Goal: Transaction & Acquisition: Purchase product/service

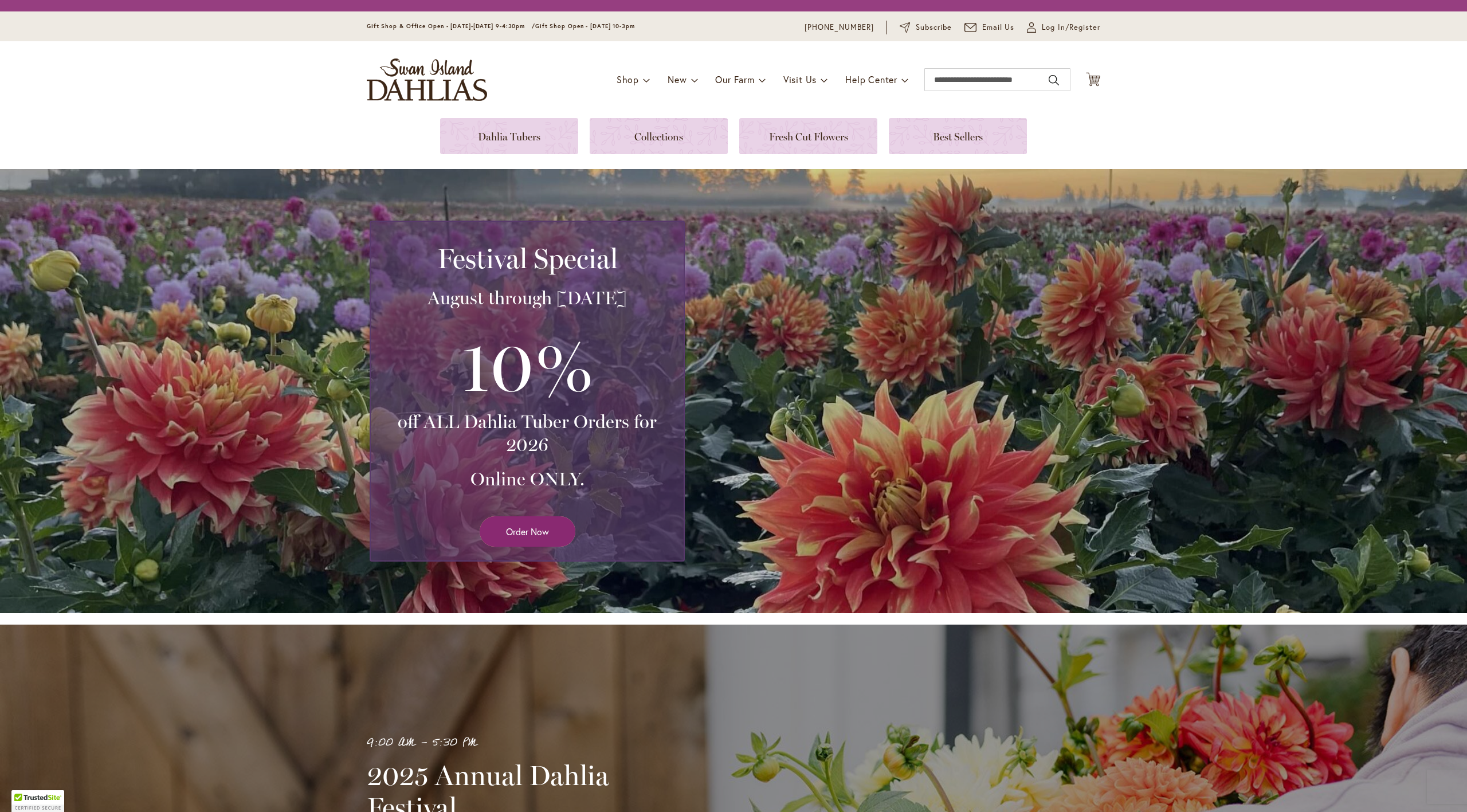
click at [524, 517] on link "Order Now" at bounding box center [527, 531] width 95 height 30
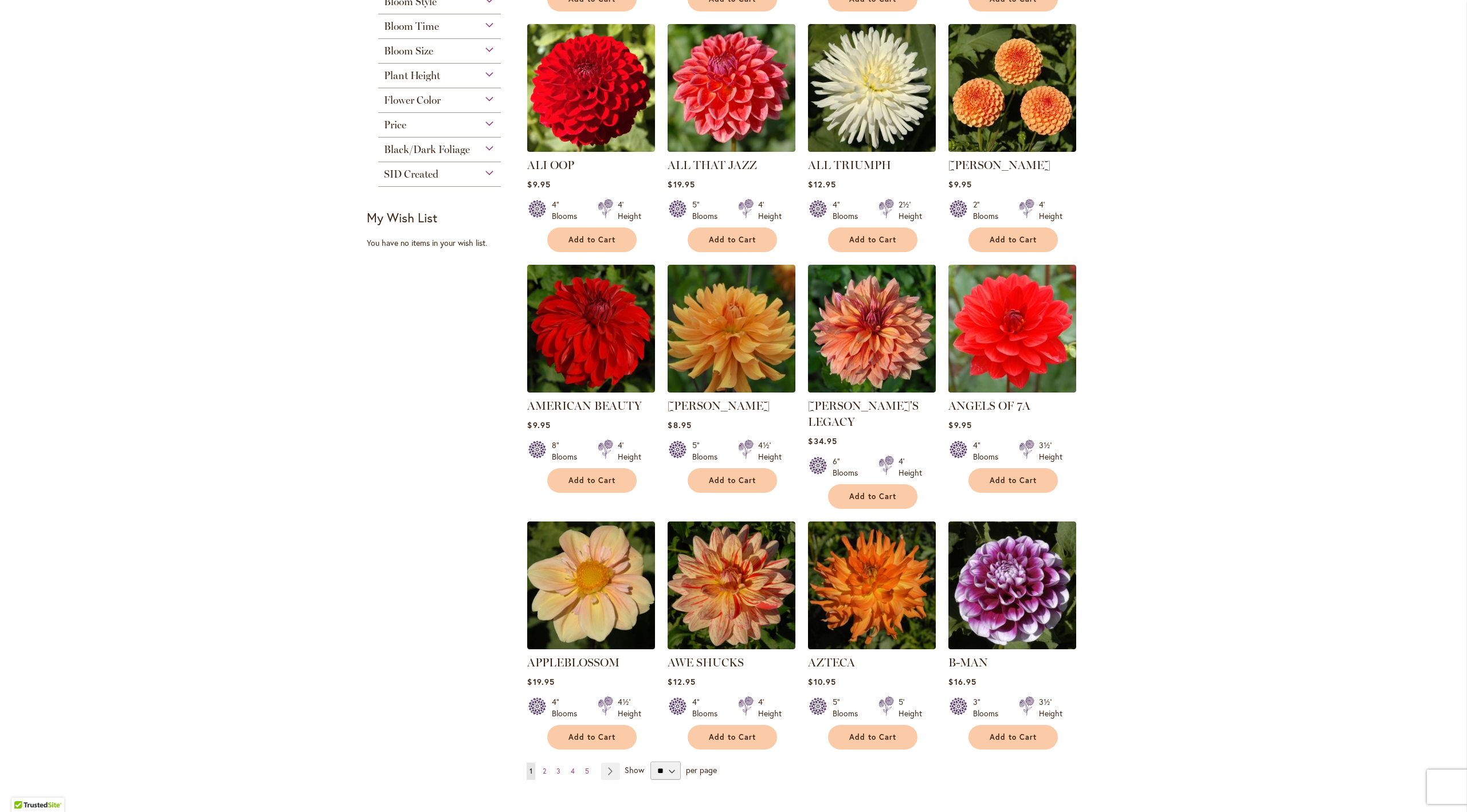
scroll to position [526, 0]
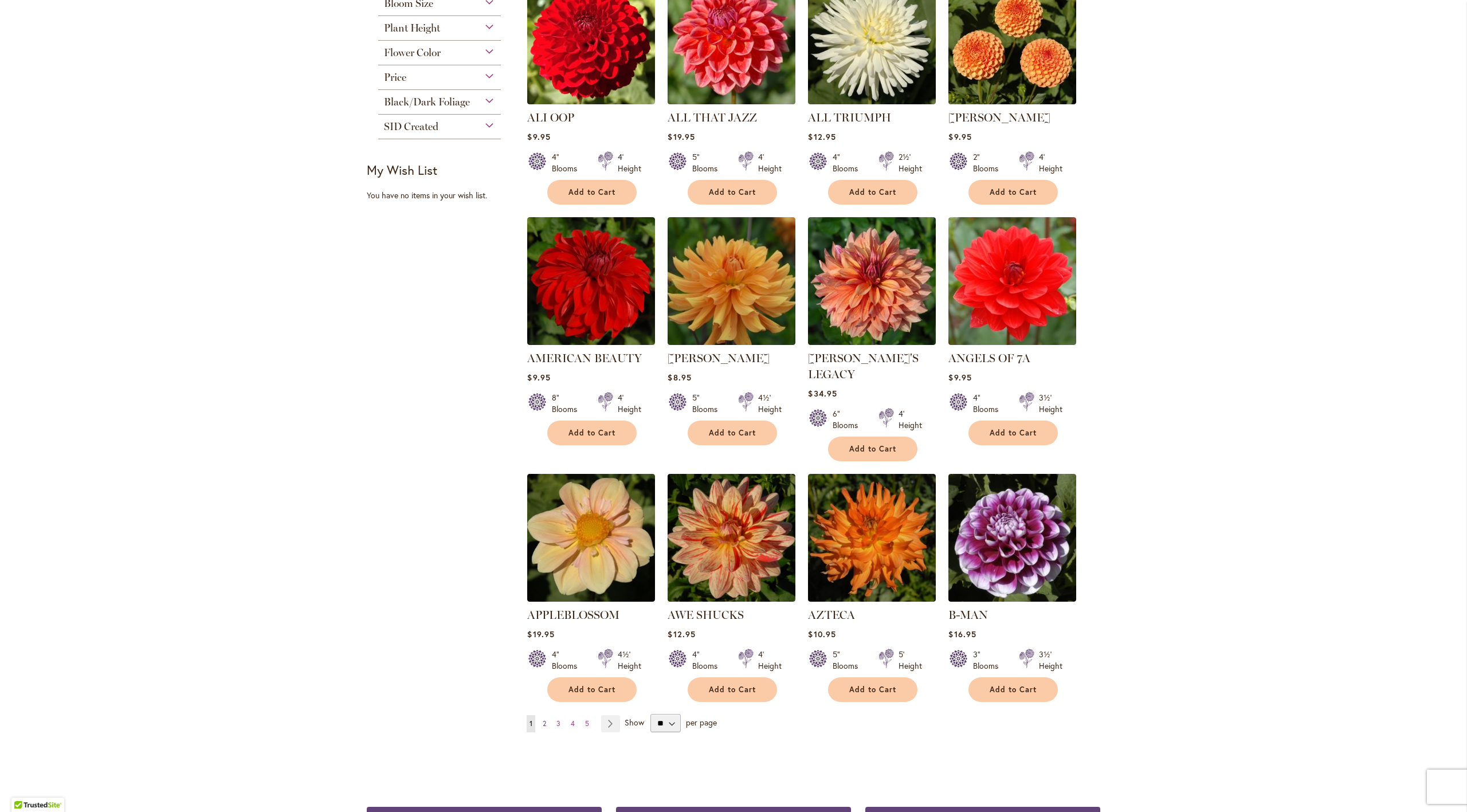
click at [545, 715] on link "Page 2" at bounding box center [544, 724] width 9 height 17
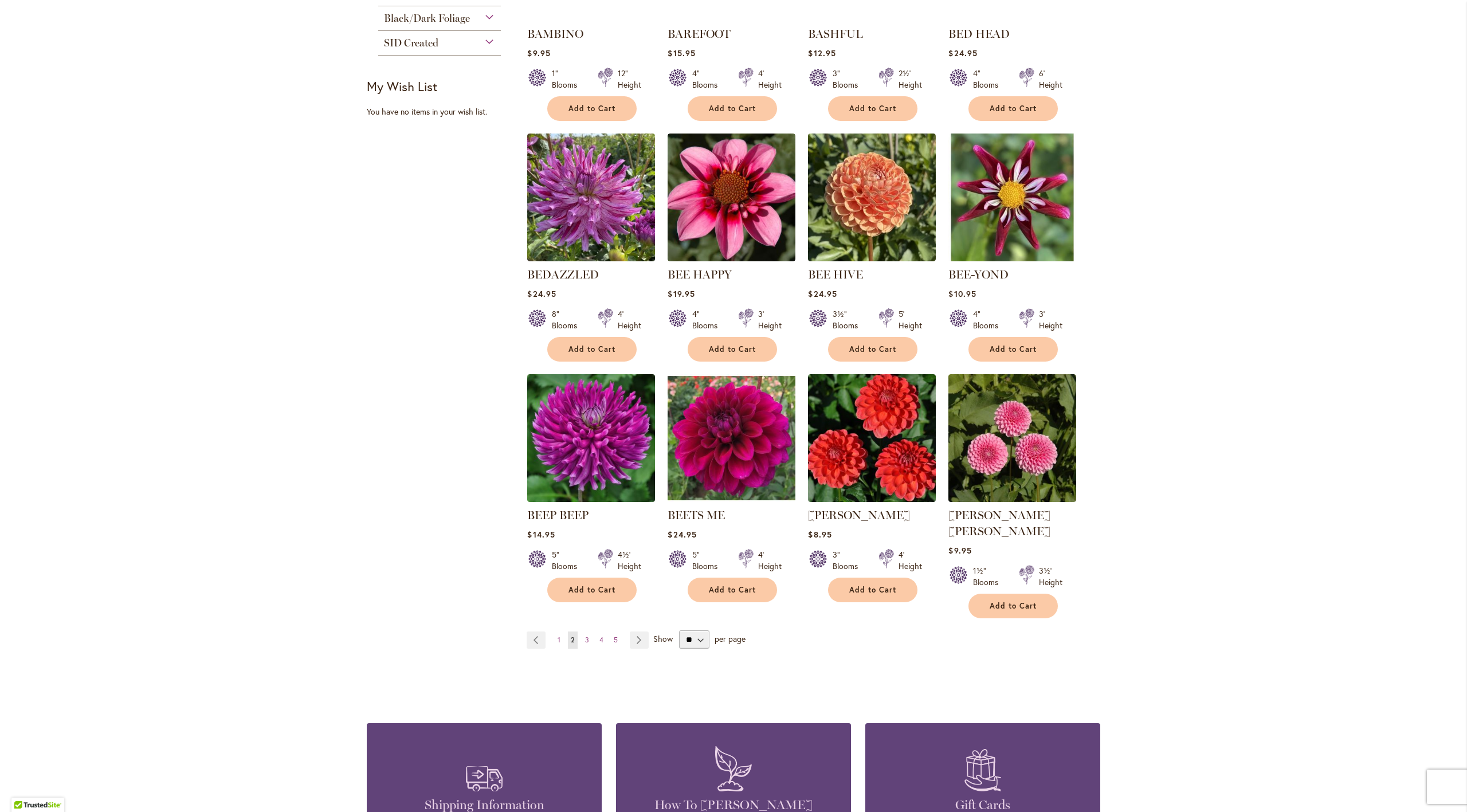
scroll to position [620, 0]
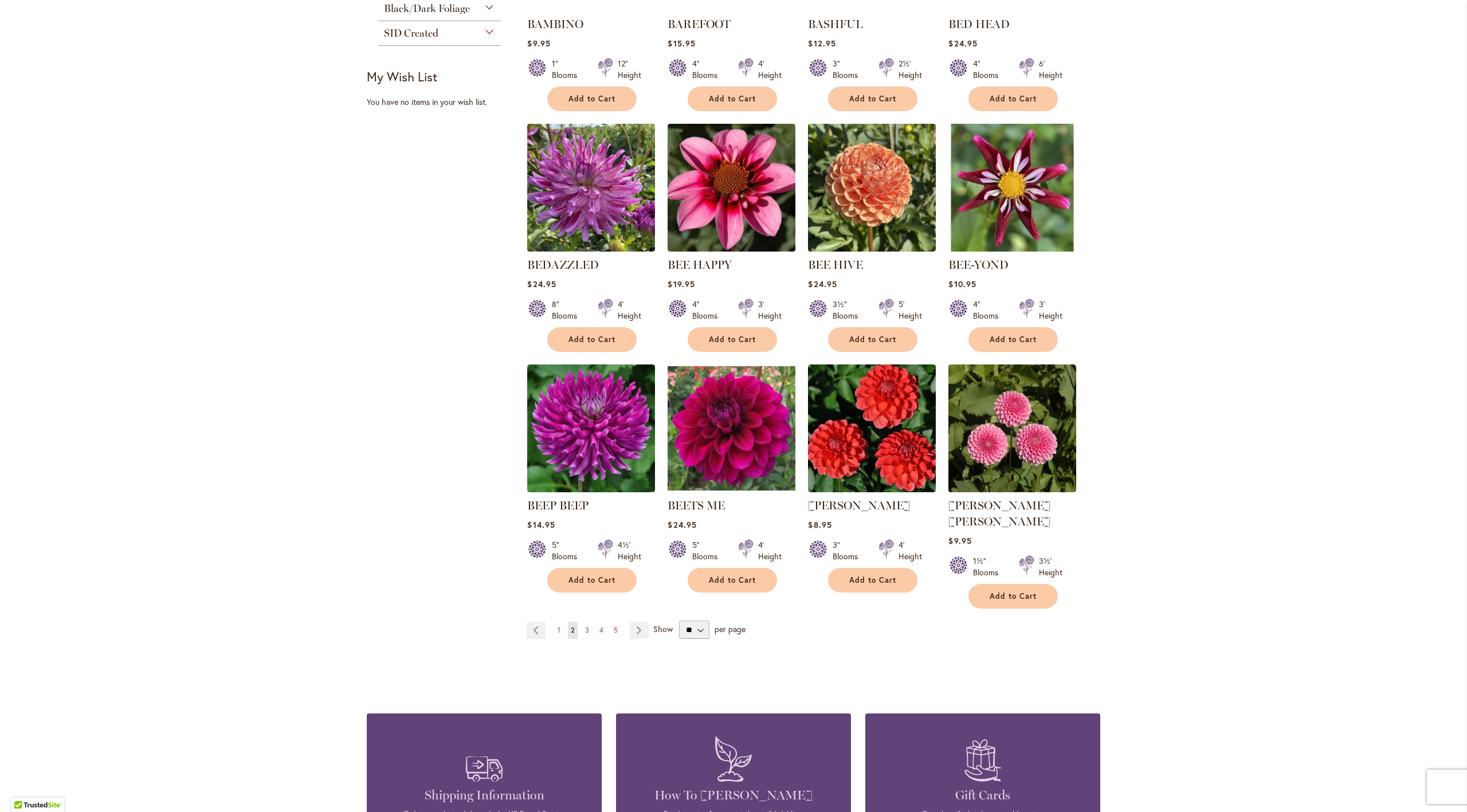
click at [583, 622] on link "Page 3" at bounding box center [587, 630] width 10 height 17
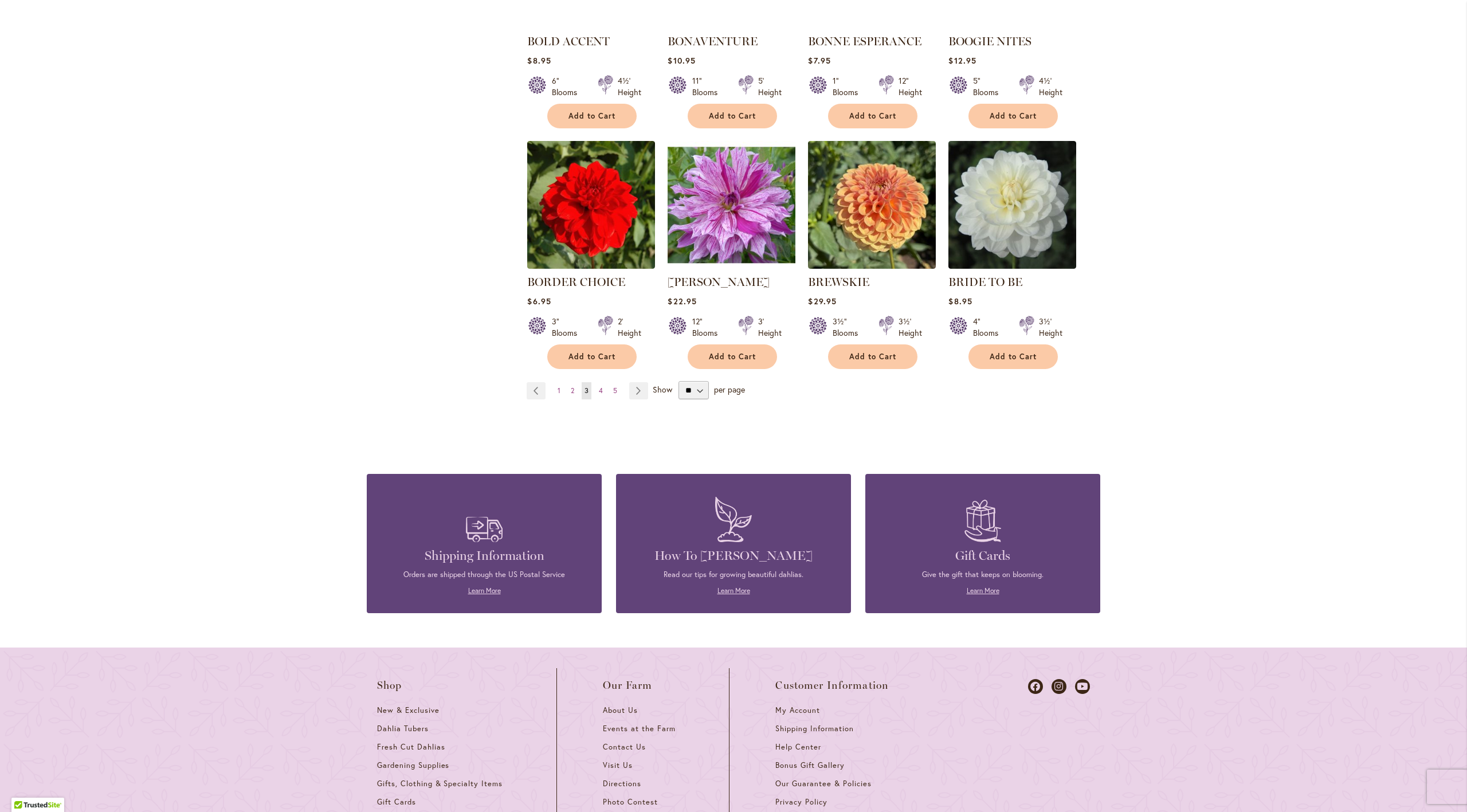
scroll to position [842, 0]
